Goal: Information Seeking & Learning: Learn about a topic

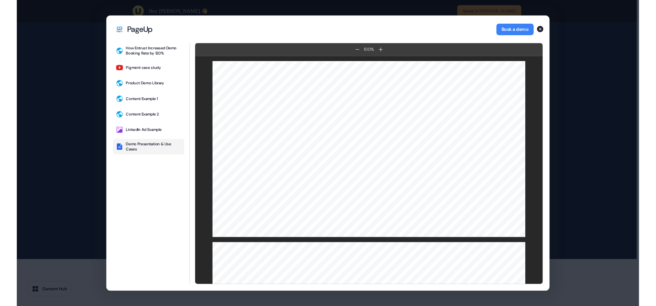
scroll to position [310, 0]
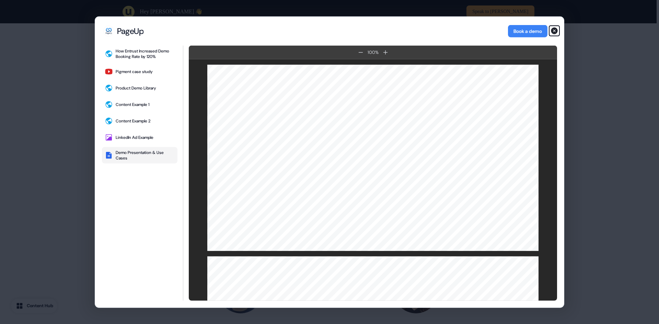
click at [555, 31] on icon "button" at bounding box center [554, 30] width 8 height 8
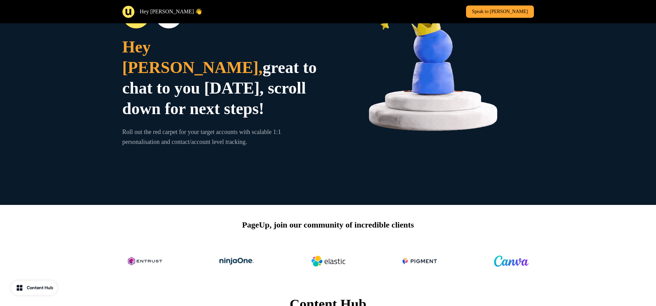
scroll to position [0, 0]
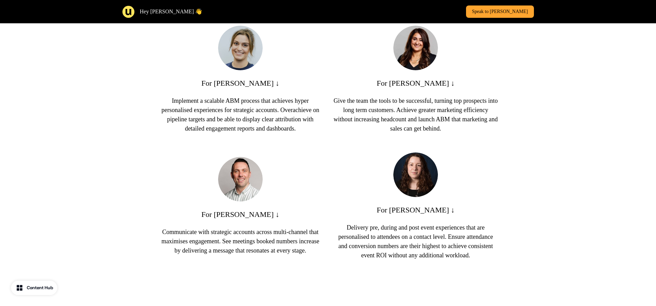
scroll to position [583, 0]
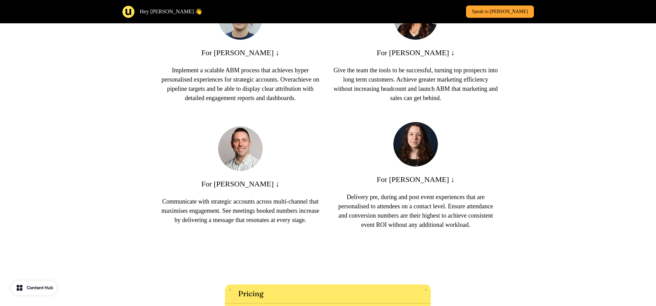
click at [274, 76] on p "Implement a scalable ABM process that achieves hyper personalised experiences f…" at bounding box center [240, 84] width 164 height 37
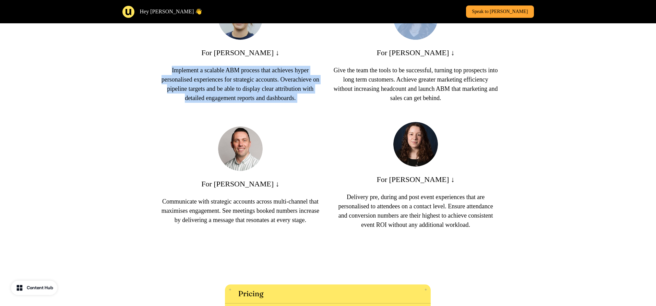
click at [274, 76] on p "Implement a scalable ABM process that achieves hyper personalised experiences f…" at bounding box center [240, 84] width 164 height 37
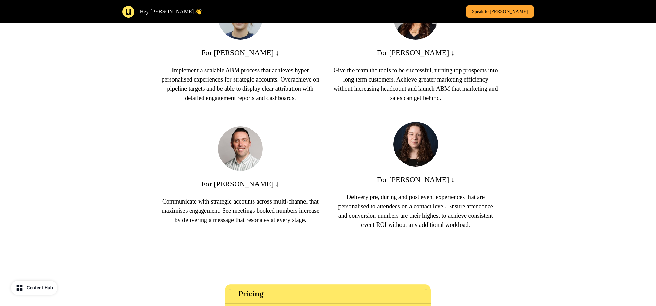
click at [266, 220] on p "Communicate with strategic accounts across multi-channel that maximises engagem…" at bounding box center [240, 211] width 164 height 28
click at [437, 230] on p "Delivery pre, during and post event experiences that are personalised to attend…" at bounding box center [416, 211] width 164 height 37
click at [436, 230] on p "Delivery pre, during and post event experiences that are personalised to attend…" at bounding box center [416, 211] width 164 height 37
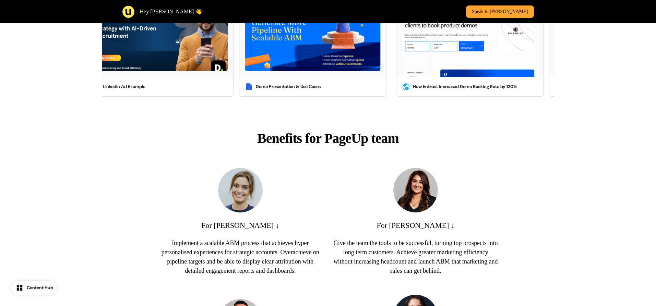
scroll to position [412, 0]
